Goal: Obtain resource: Download file/media

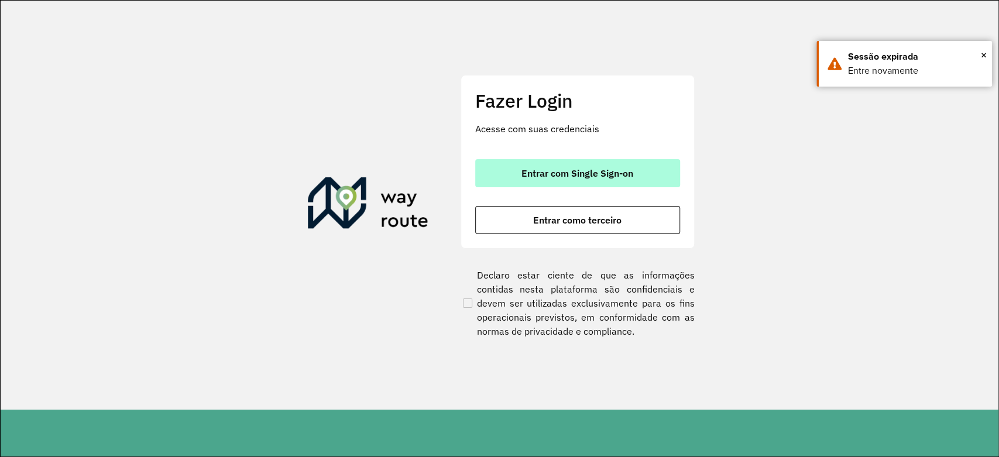
click at [611, 164] on button "Entrar com Single Sign-on" at bounding box center [577, 173] width 205 height 28
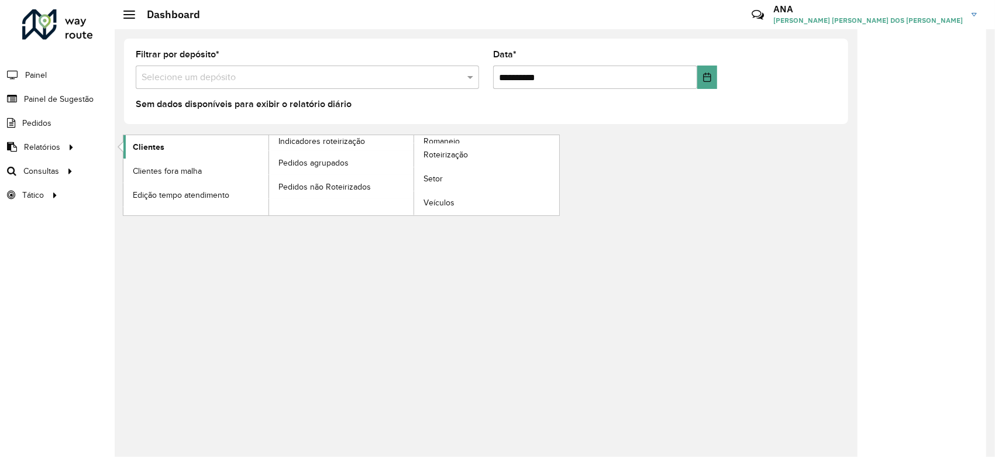
click at [168, 147] on link "Clientes" at bounding box center [195, 146] width 145 height 23
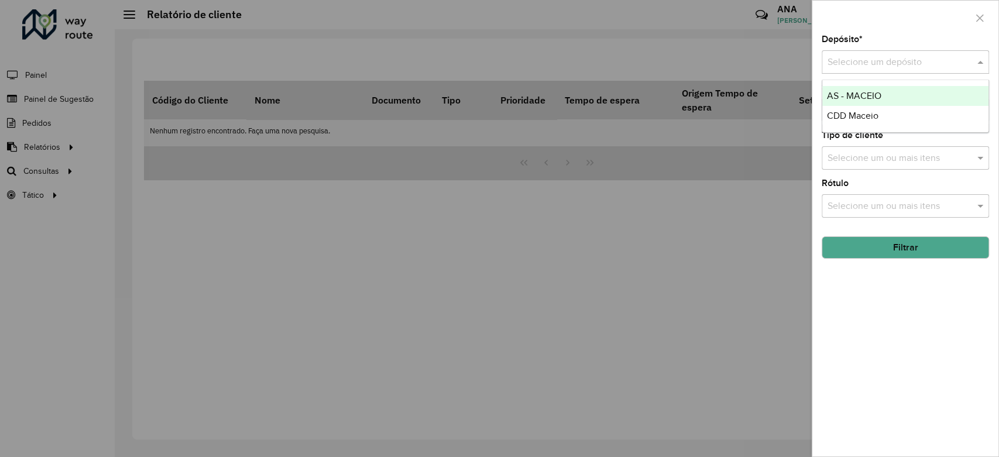
click at [908, 65] on input "text" at bounding box center [893, 63] width 132 height 14
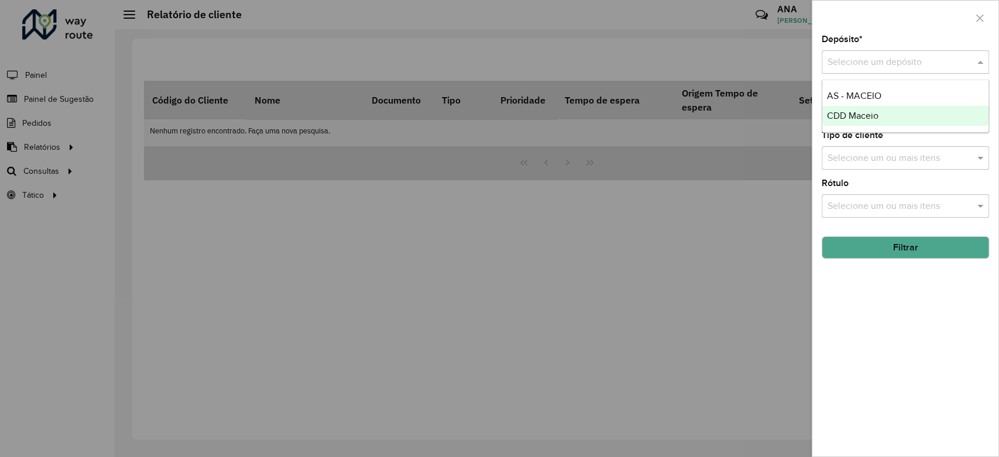
click at [834, 119] on span "CDD Maceio" at bounding box center [852, 116] width 51 height 10
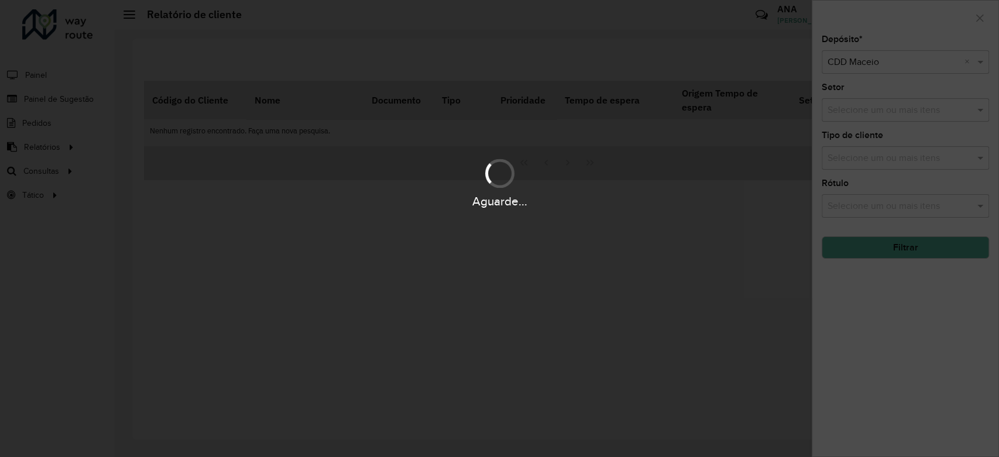
click at [894, 251] on div "Aguarde..." at bounding box center [499, 228] width 999 height 457
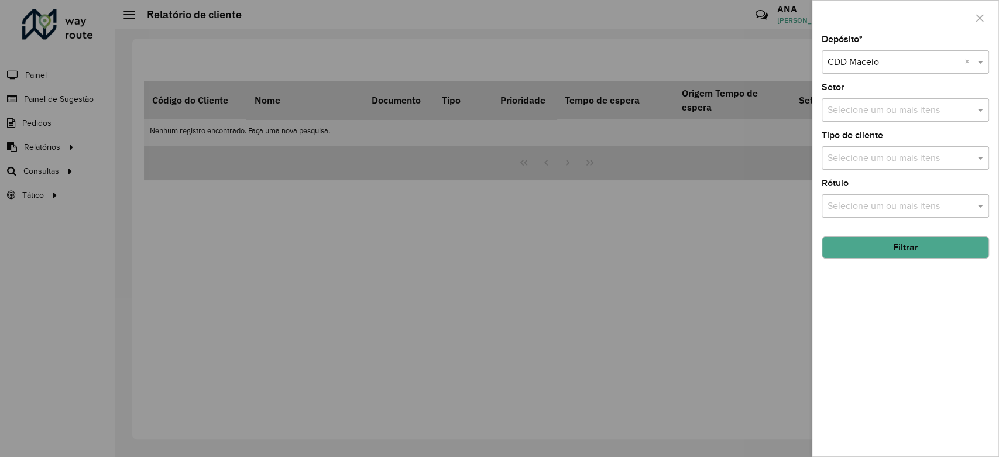
click at [894, 251] on button "Filtrar" at bounding box center [904, 247] width 167 height 22
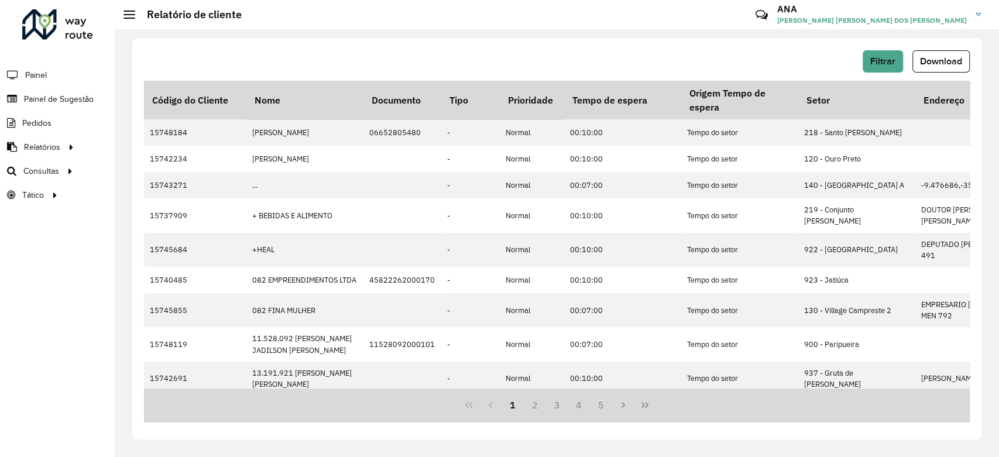
click at [941, 67] on button "Download" at bounding box center [940, 61] width 57 height 22
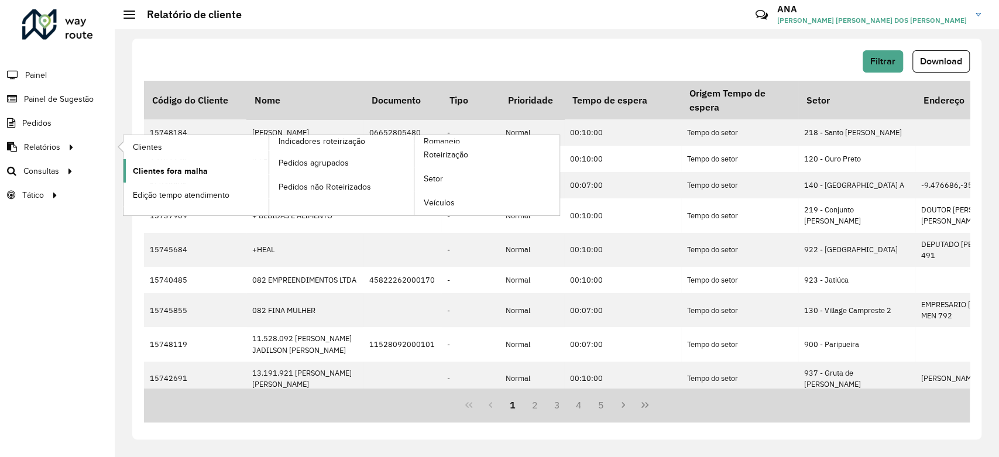
click at [136, 175] on span "Clientes fora malha" at bounding box center [170, 171] width 75 height 12
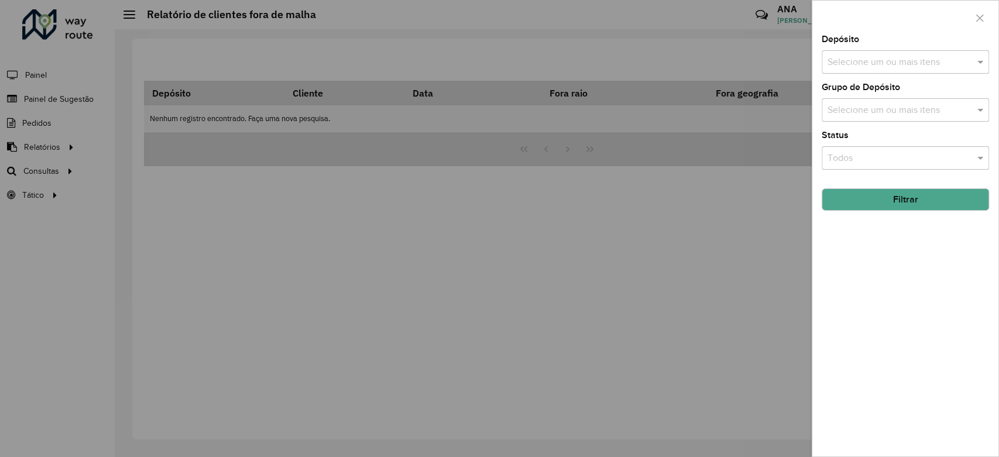
click at [921, 61] on input "text" at bounding box center [899, 63] width 150 height 14
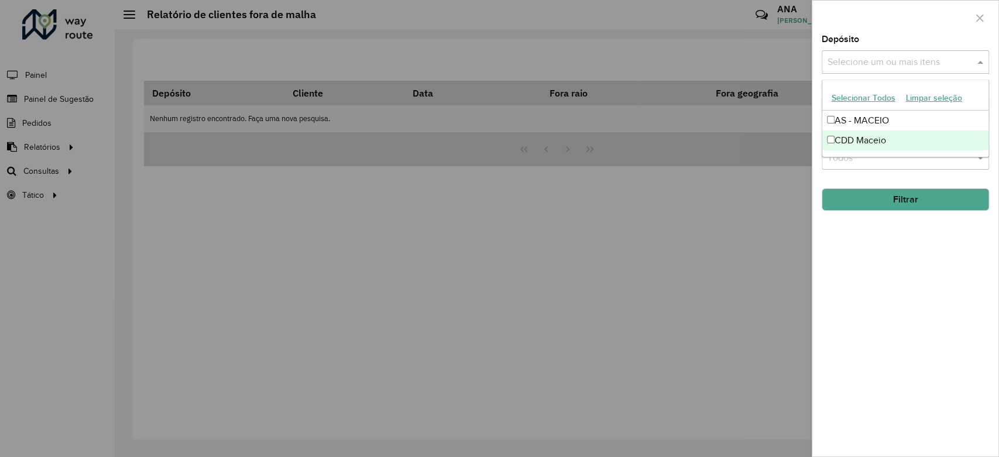
drag, startPoint x: 629, startPoint y: 258, endPoint x: 619, endPoint y: 258, distance: 9.4
click at [628, 258] on div at bounding box center [499, 228] width 999 height 457
